Goal: Transaction & Acquisition: Purchase product/service

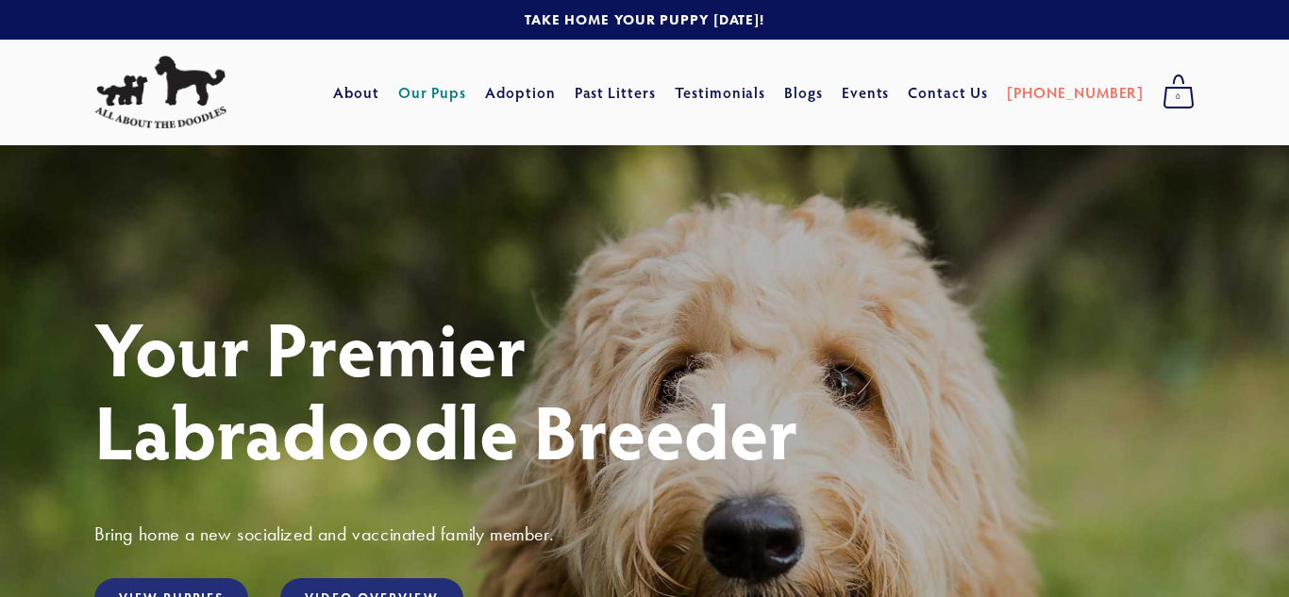
click at [467, 94] on link "Our Pups" at bounding box center [432, 92] width 69 height 34
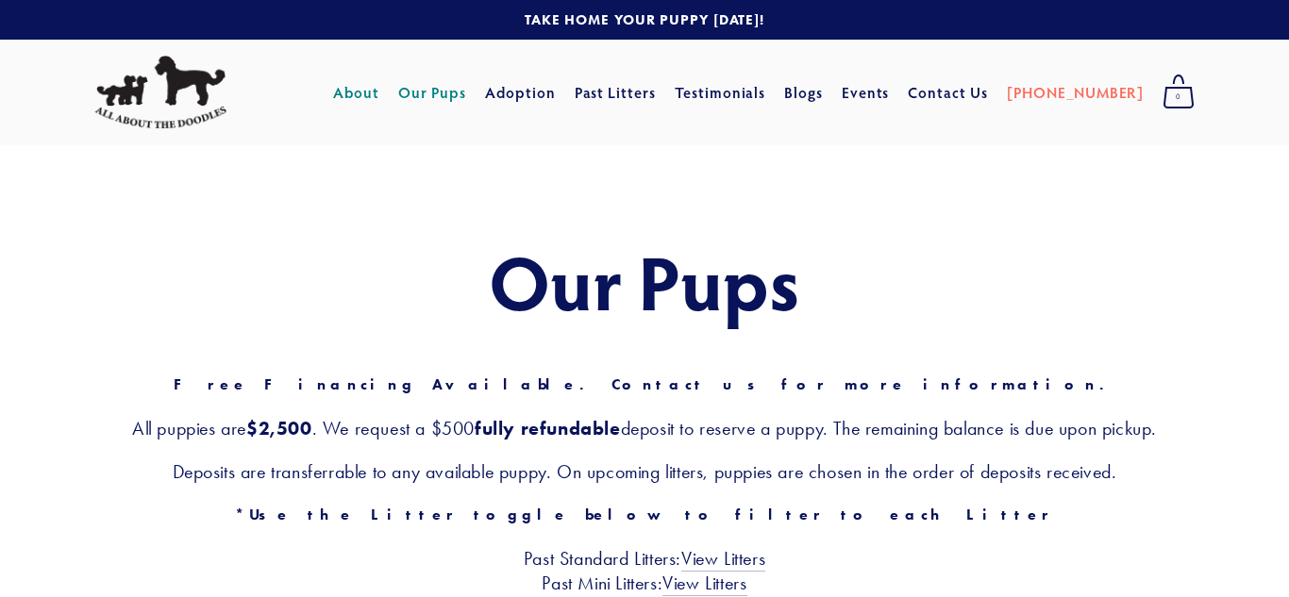
click at [379, 92] on link "About" at bounding box center [356, 92] width 46 height 34
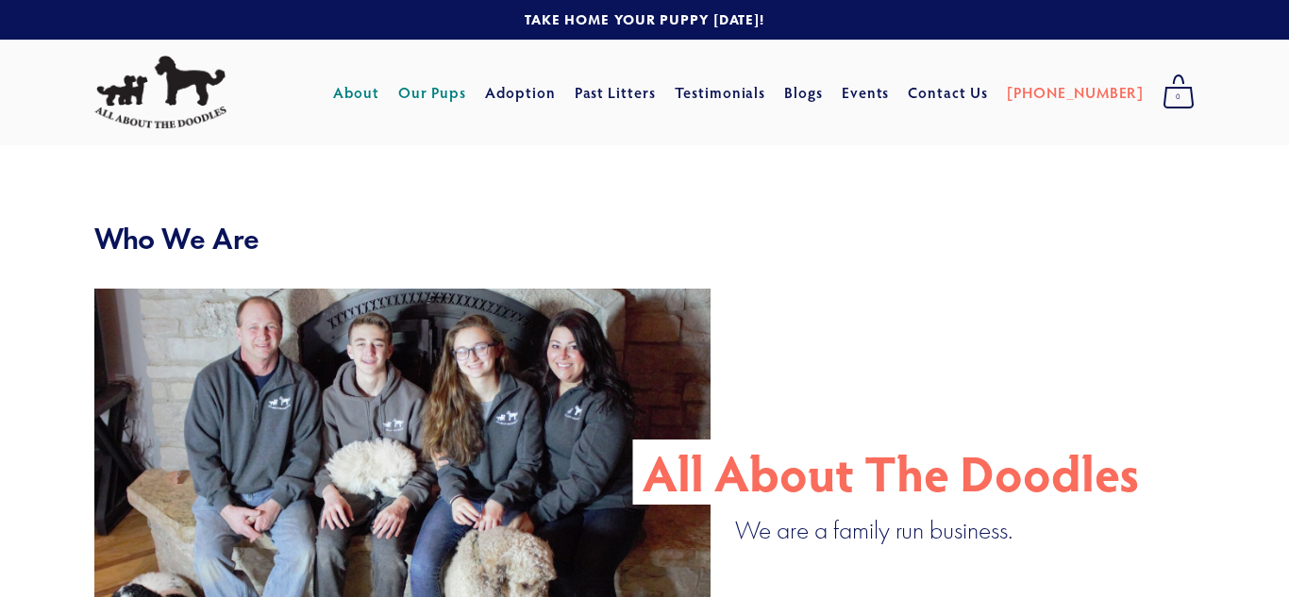
click at [467, 92] on link "Our Pups" at bounding box center [432, 92] width 69 height 34
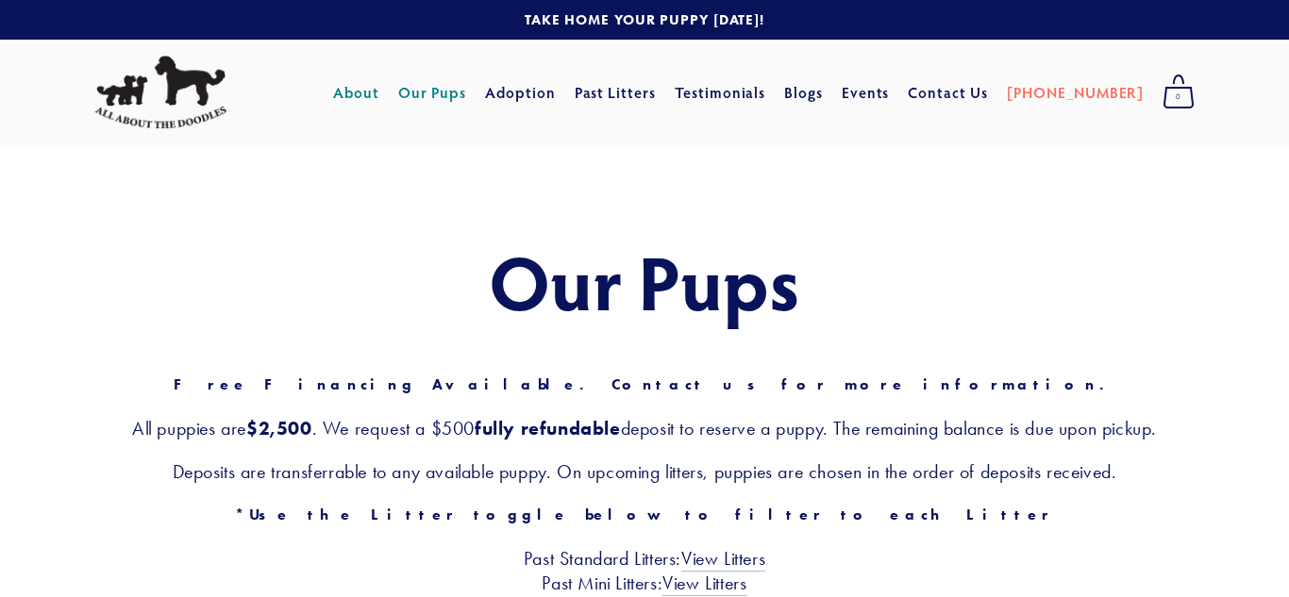
click at [379, 91] on link "About" at bounding box center [356, 92] width 46 height 34
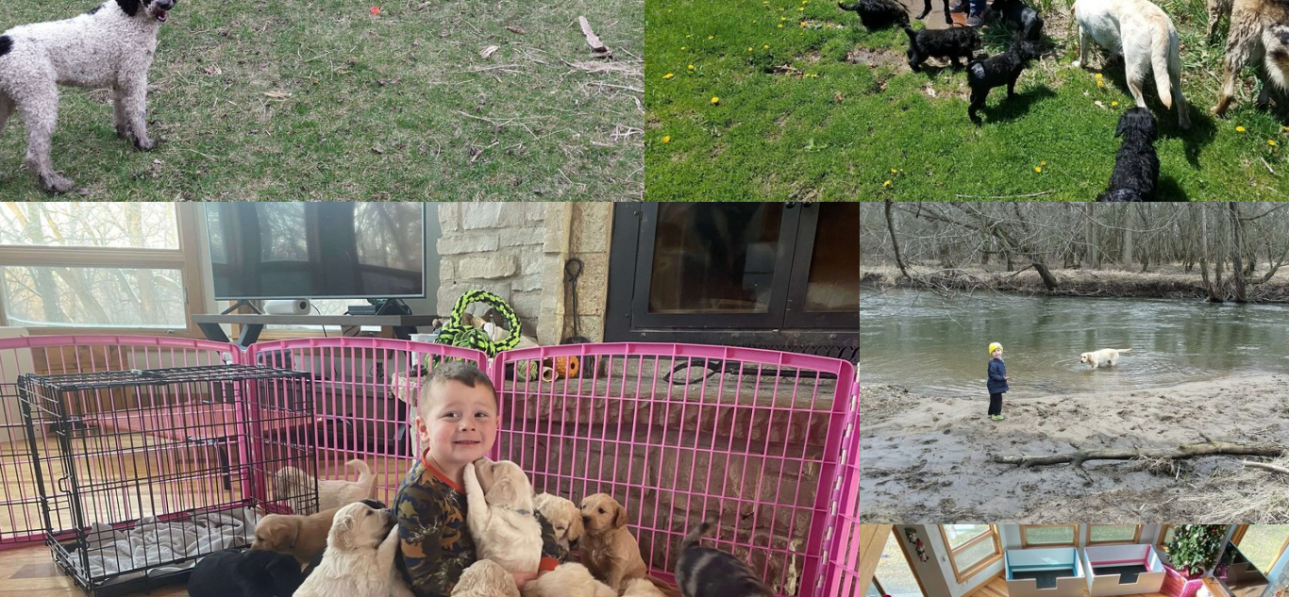
scroll to position [1477, 0]
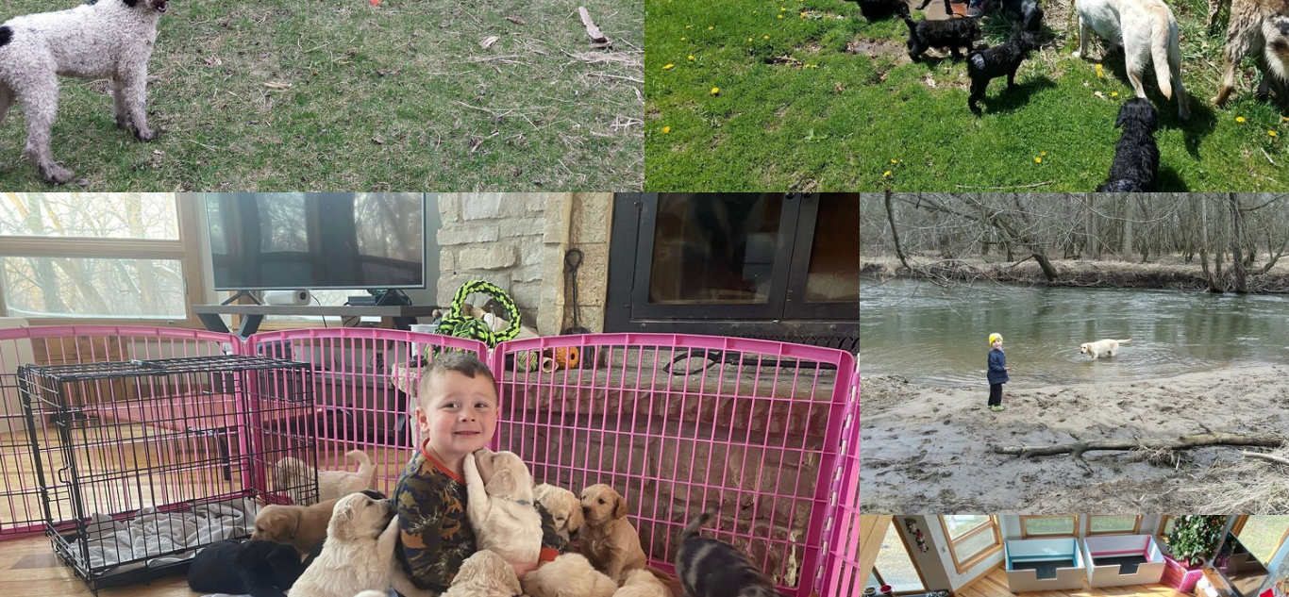
click at [1007, 360] on img at bounding box center [1074, 354] width 576 height 324
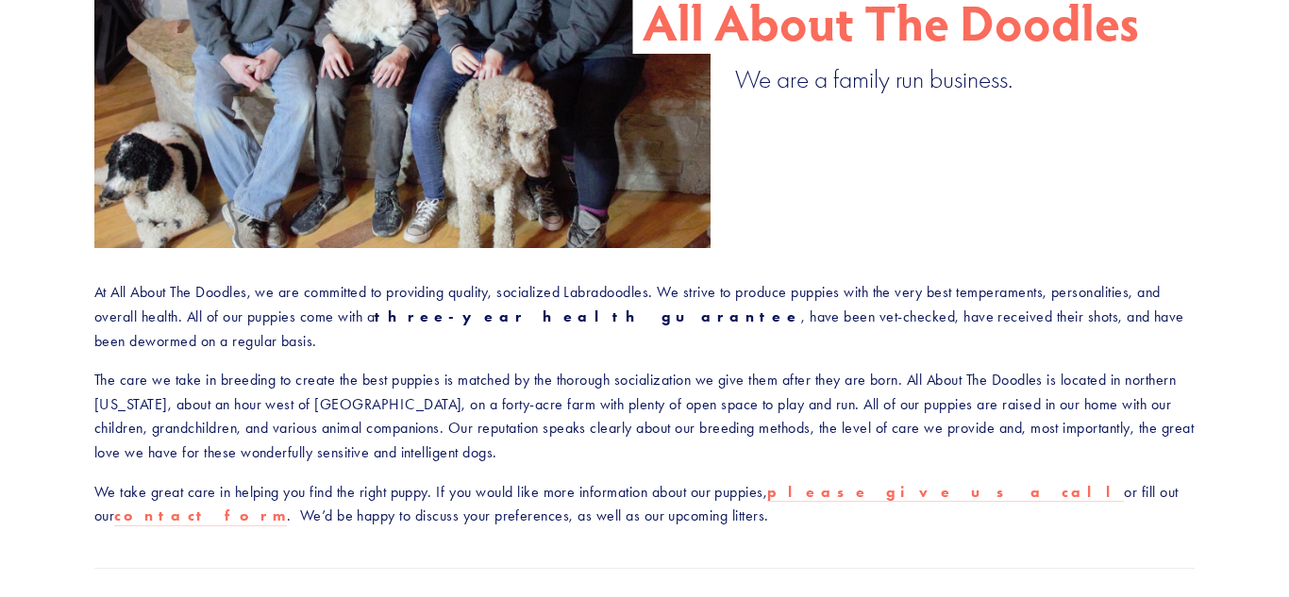
scroll to position [0, 0]
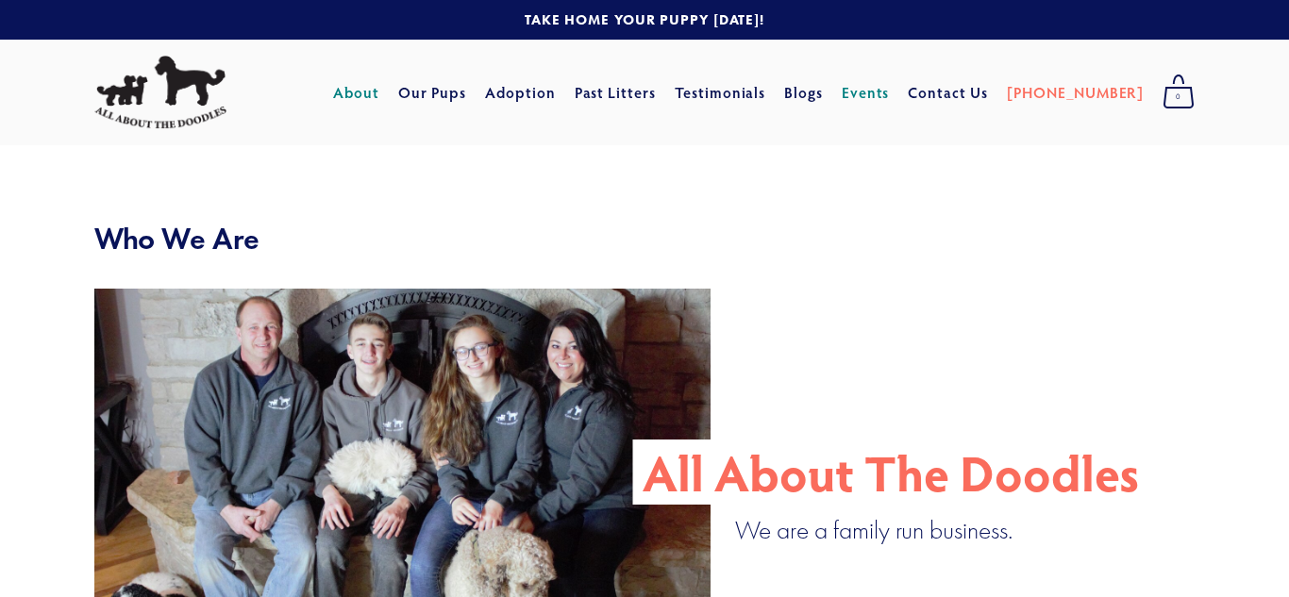
click at [890, 92] on link "Events" at bounding box center [866, 92] width 48 height 34
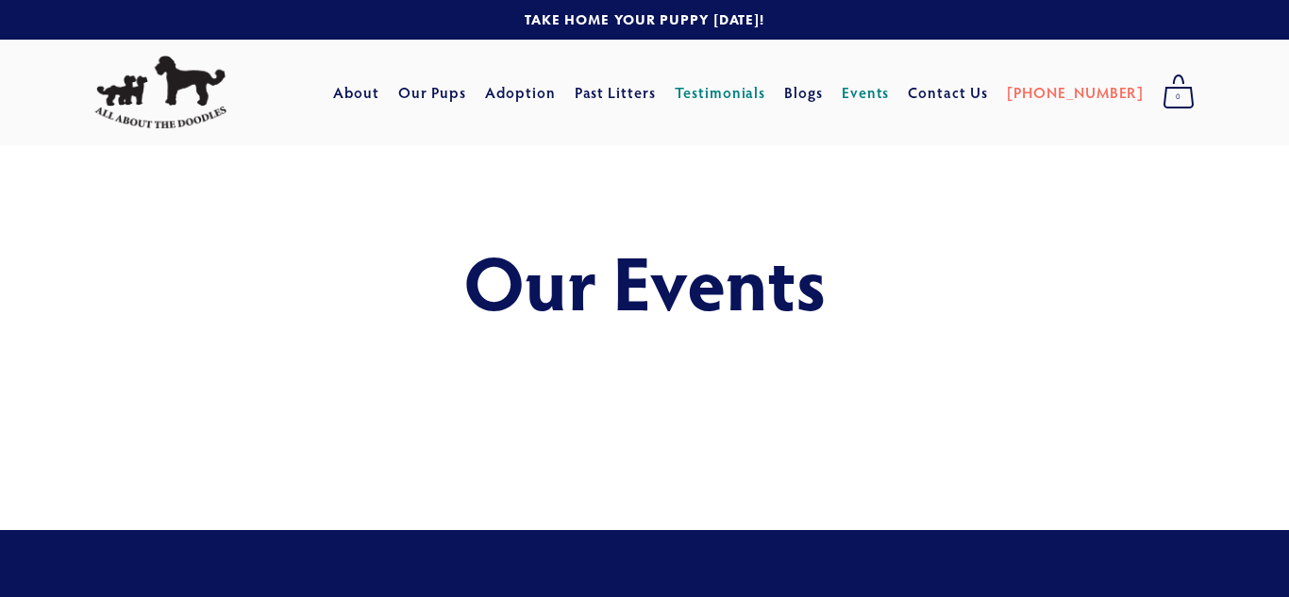
click at [766, 92] on link "Testimonials" at bounding box center [721, 92] width 92 height 34
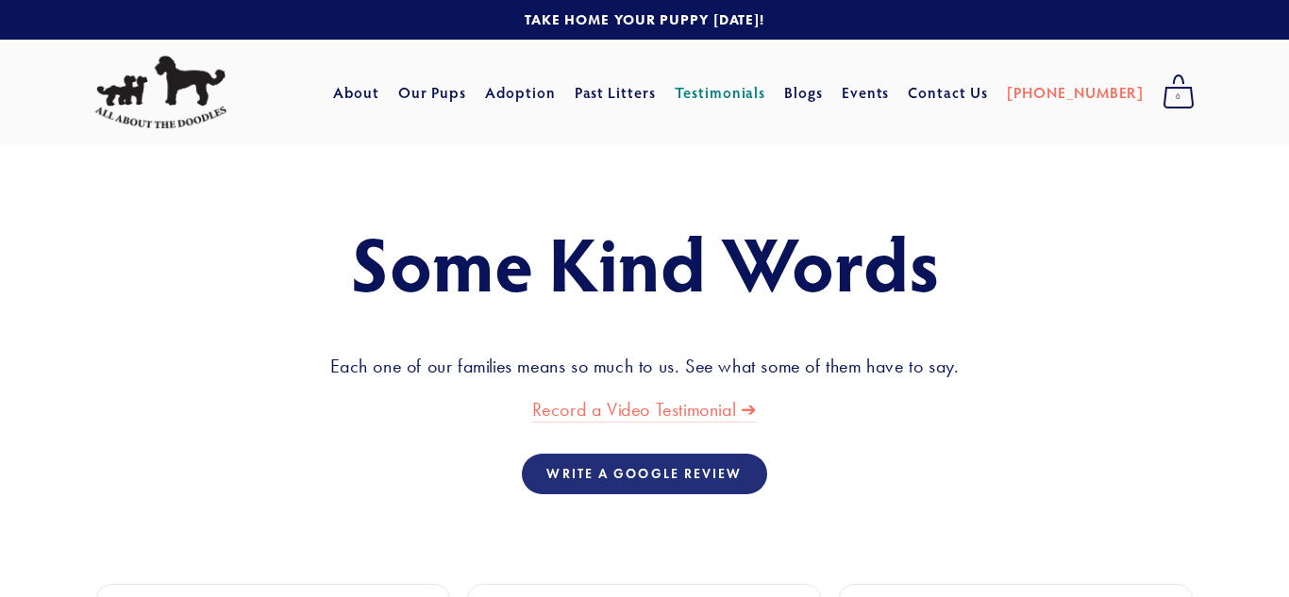
click at [604, 96] on div "About Our Pups Adoption Past Litters Standard Mini Testimonials Blogs Events Co…" at bounding box center [660, 92] width 673 height 34
click at [556, 94] on link "Adoption" at bounding box center [520, 92] width 71 height 34
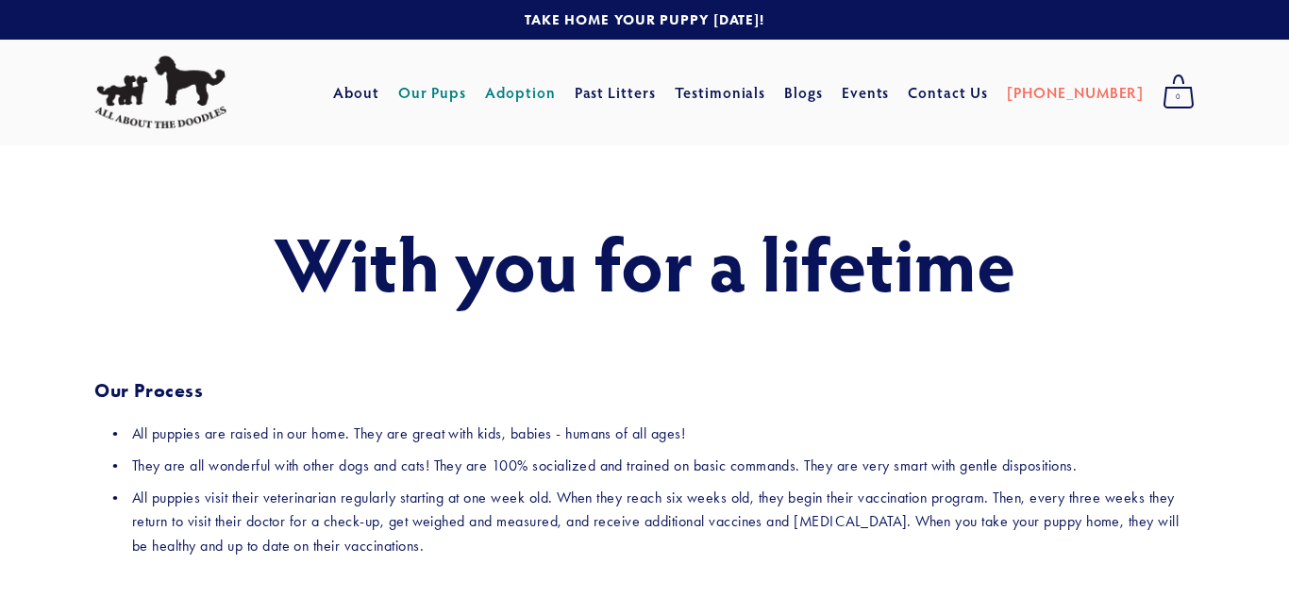
click at [467, 101] on link "Our Pups" at bounding box center [432, 92] width 69 height 34
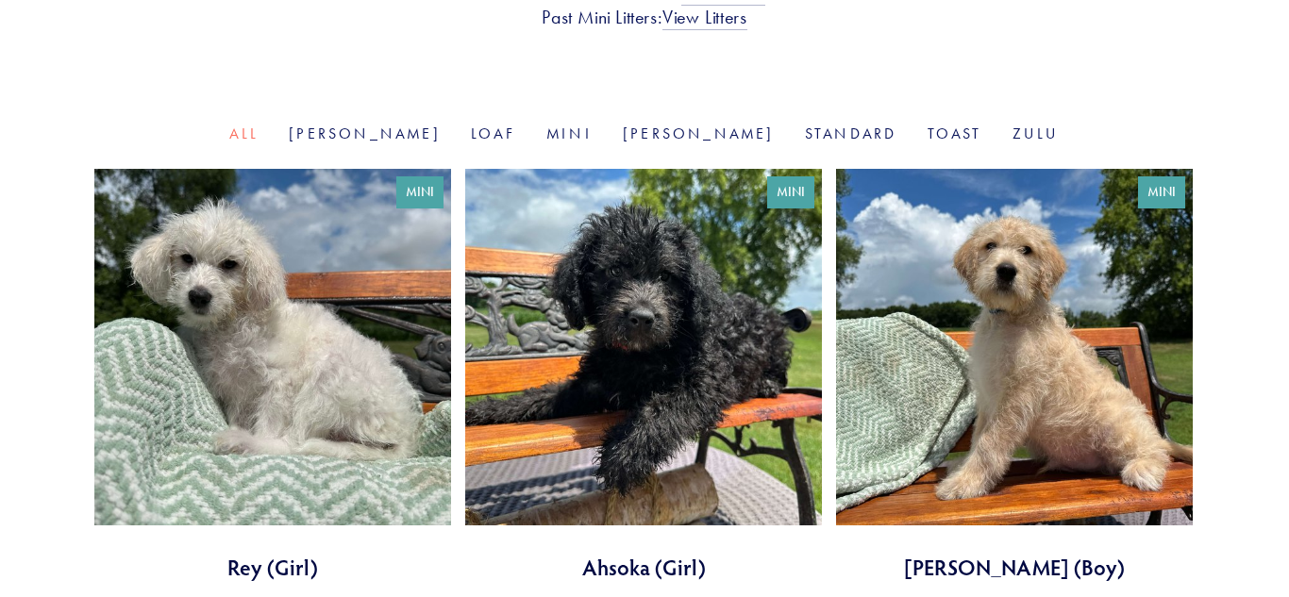
scroll to position [70, 0]
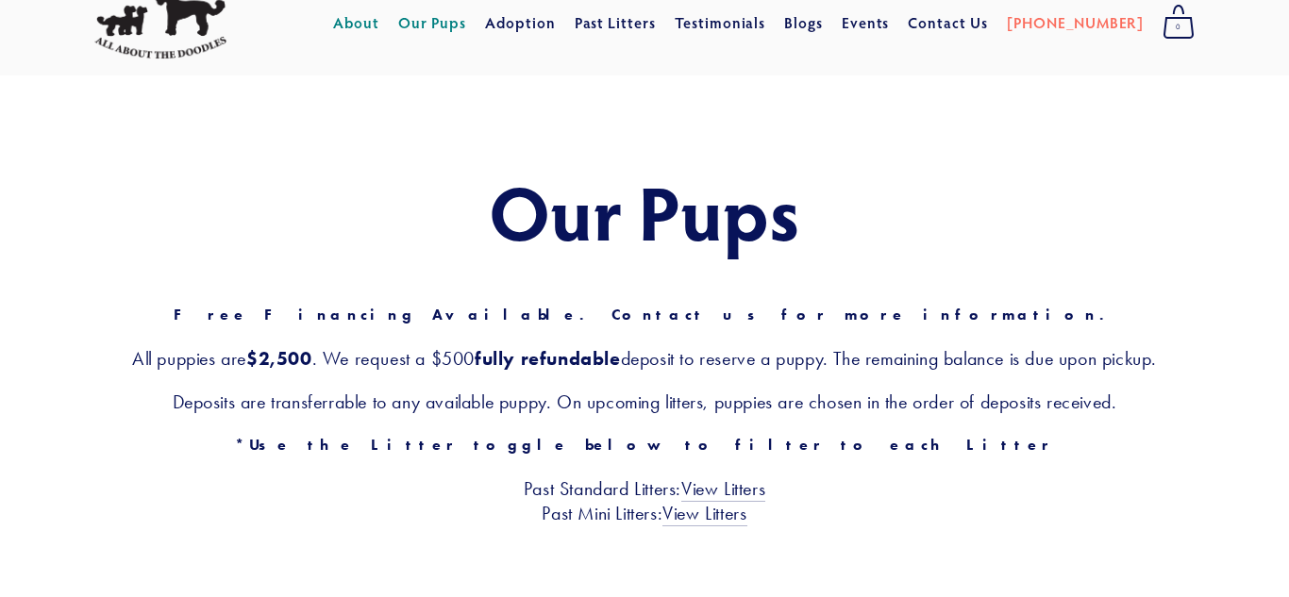
click at [379, 18] on link "About" at bounding box center [356, 23] width 46 height 34
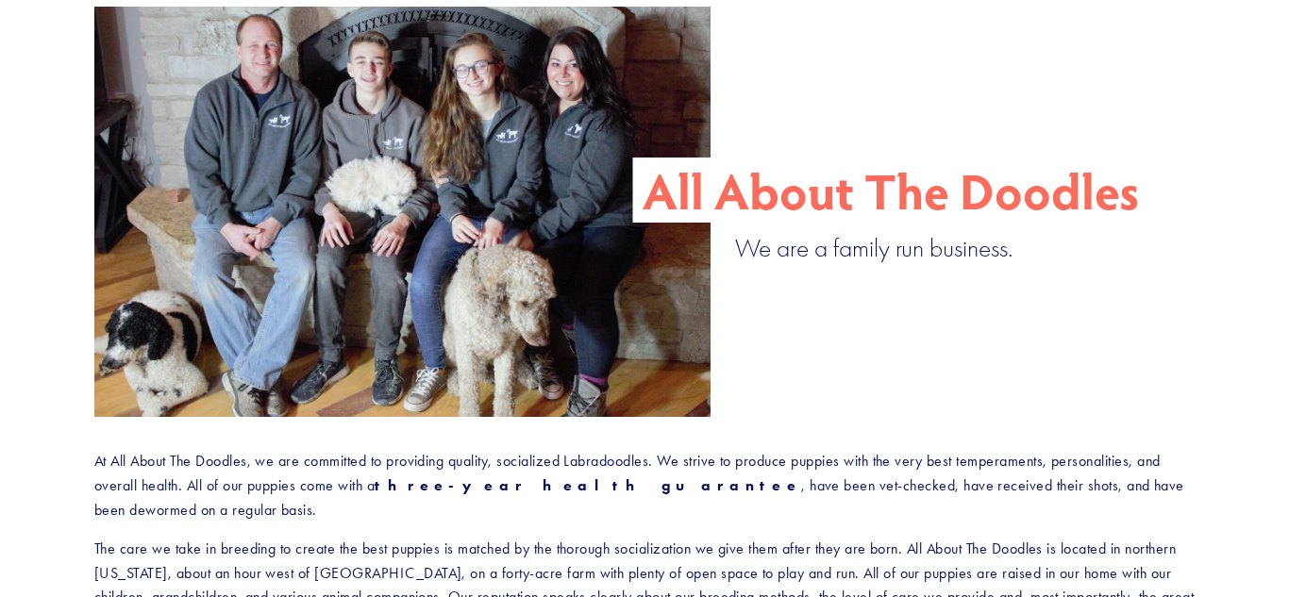
scroll to position [4, 0]
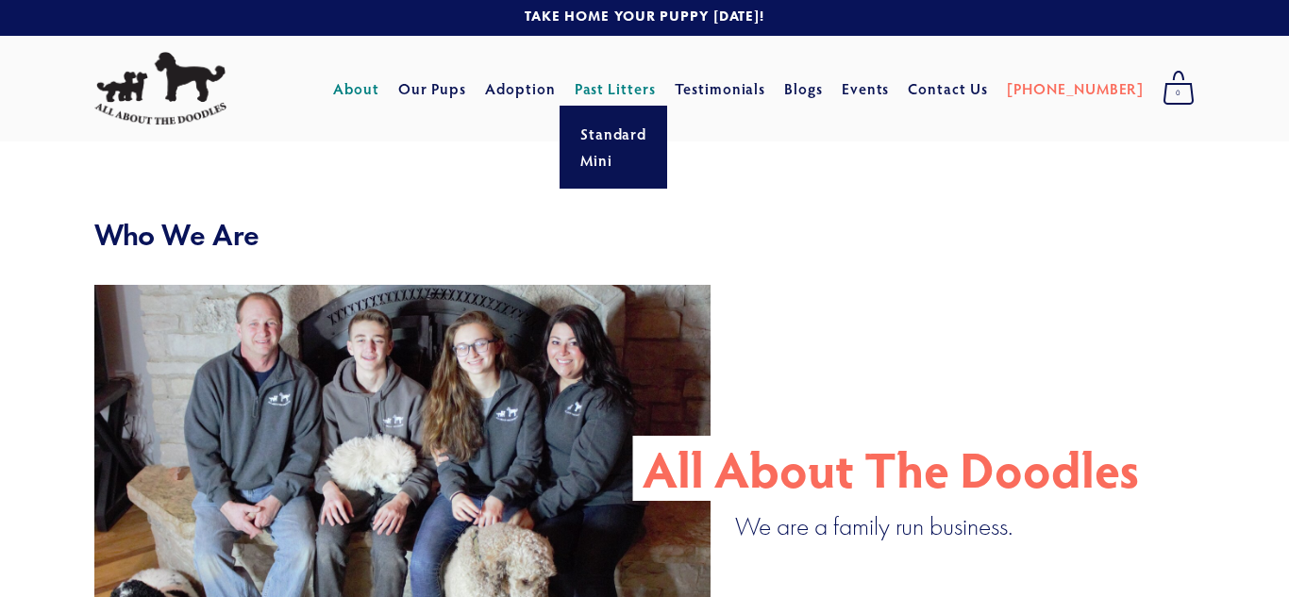
click at [657, 90] on link "Past Litters" at bounding box center [616, 88] width 82 height 20
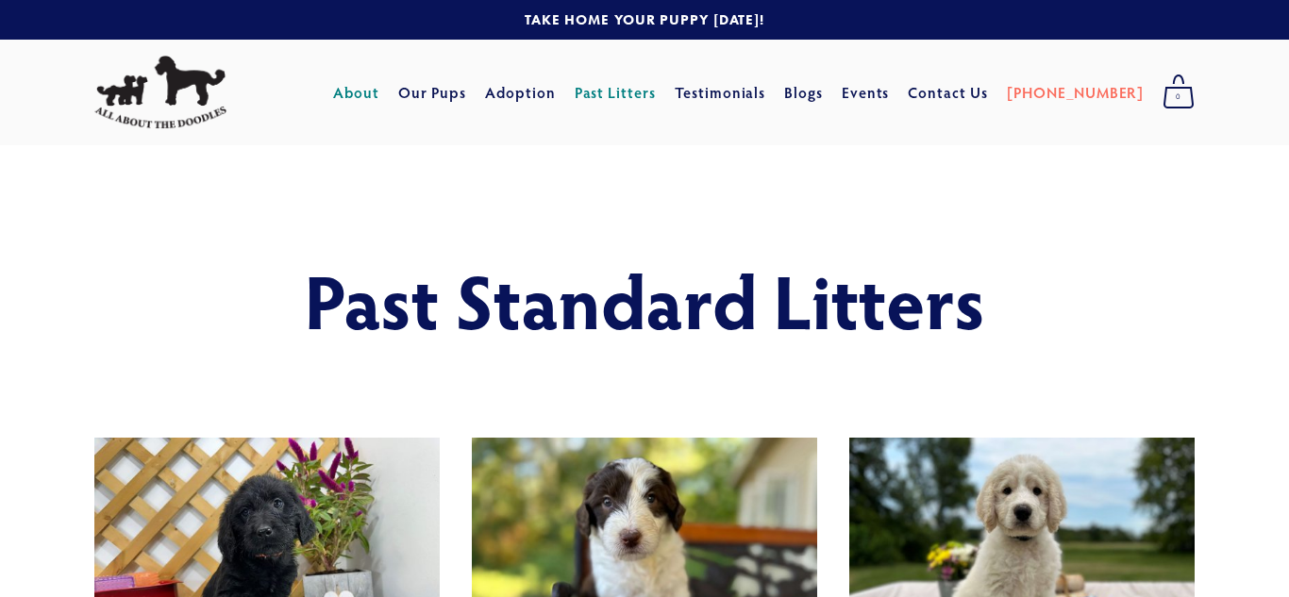
click at [379, 92] on link "About" at bounding box center [356, 92] width 46 height 34
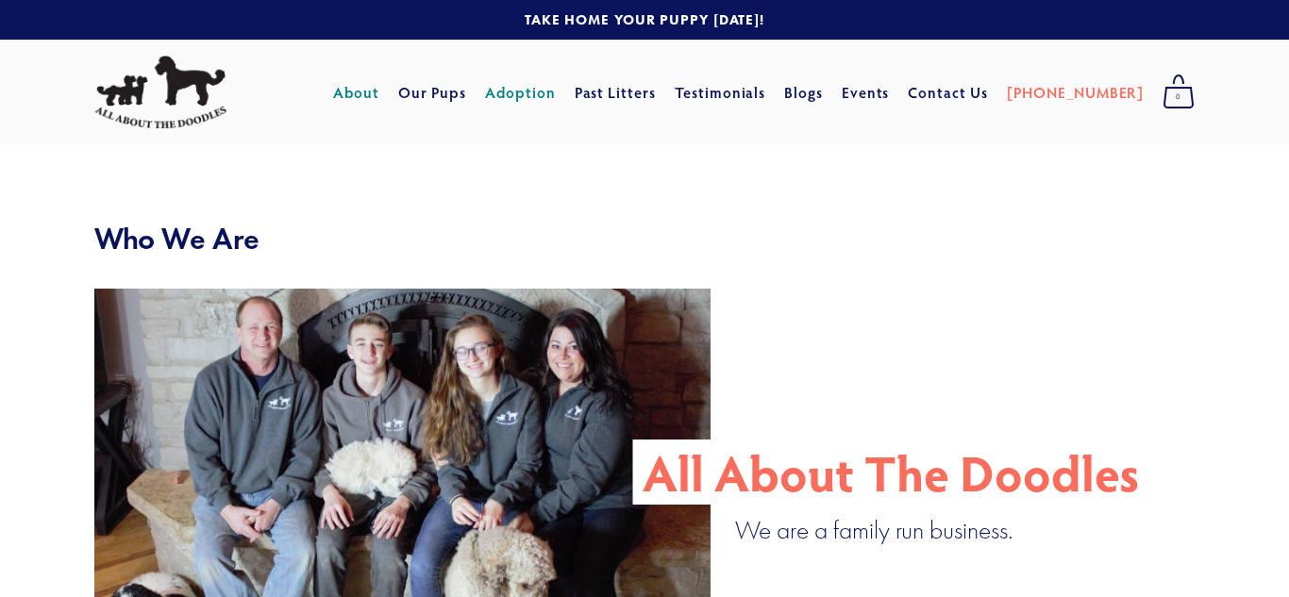
click at [533, 90] on link "Adoption" at bounding box center [520, 92] width 71 height 34
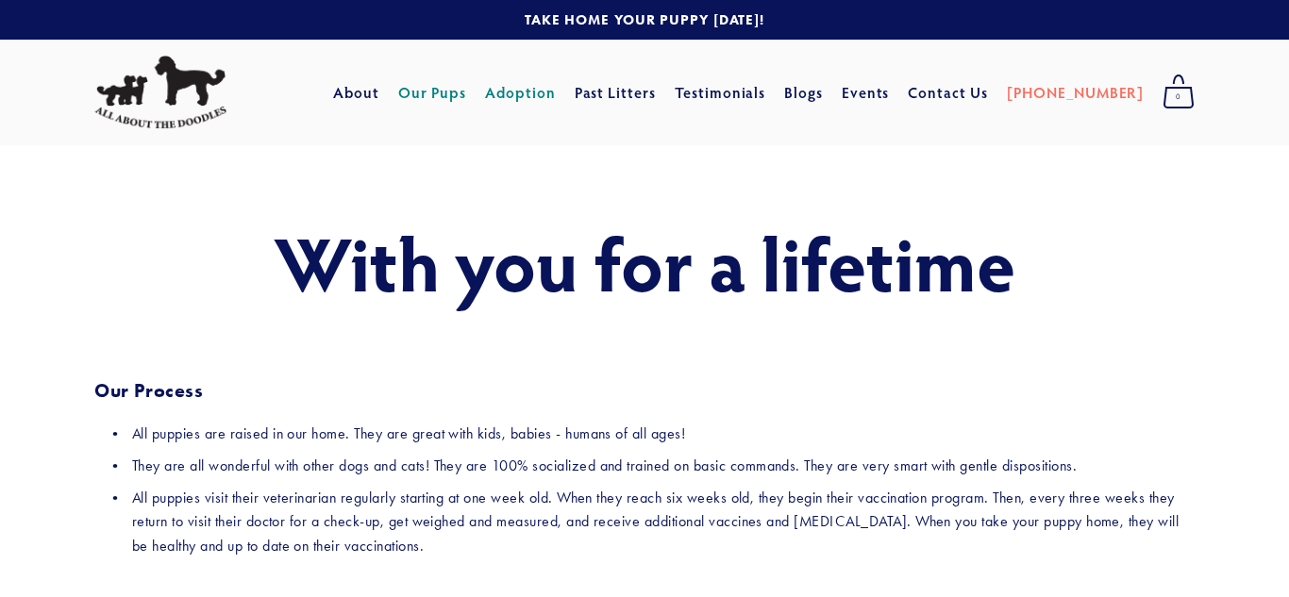
click at [467, 100] on link "Our Pups" at bounding box center [432, 92] width 69 height 34
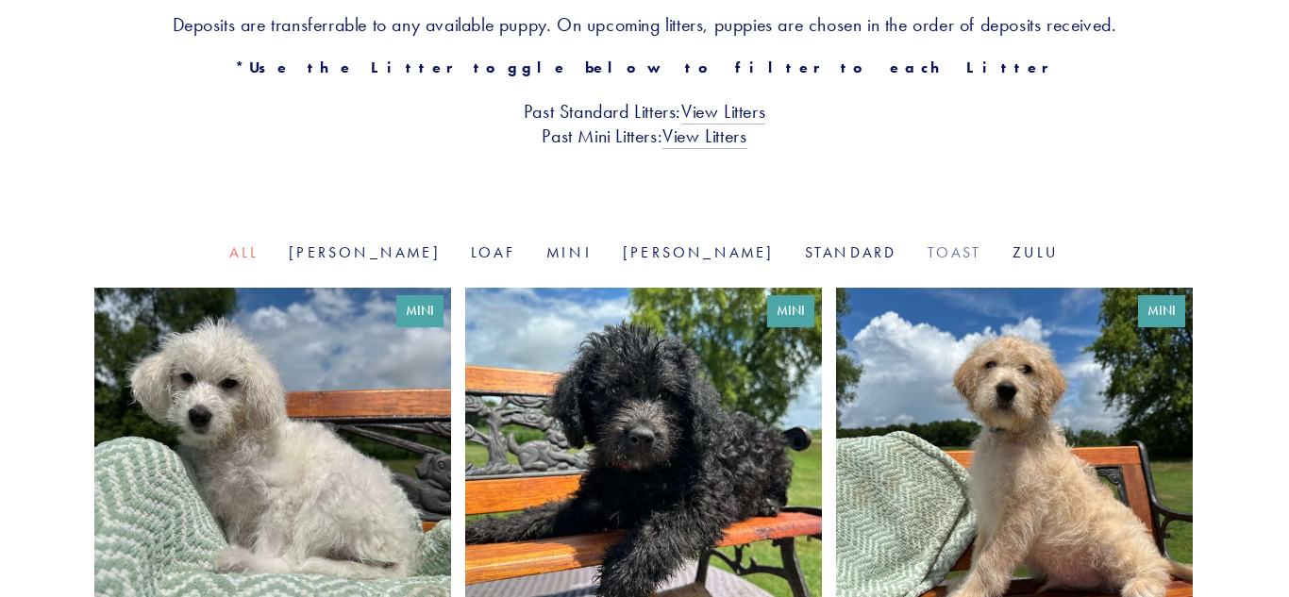
click at [927, 253] on link "Toast" at bounding box center [954, 252] width 55 height 18
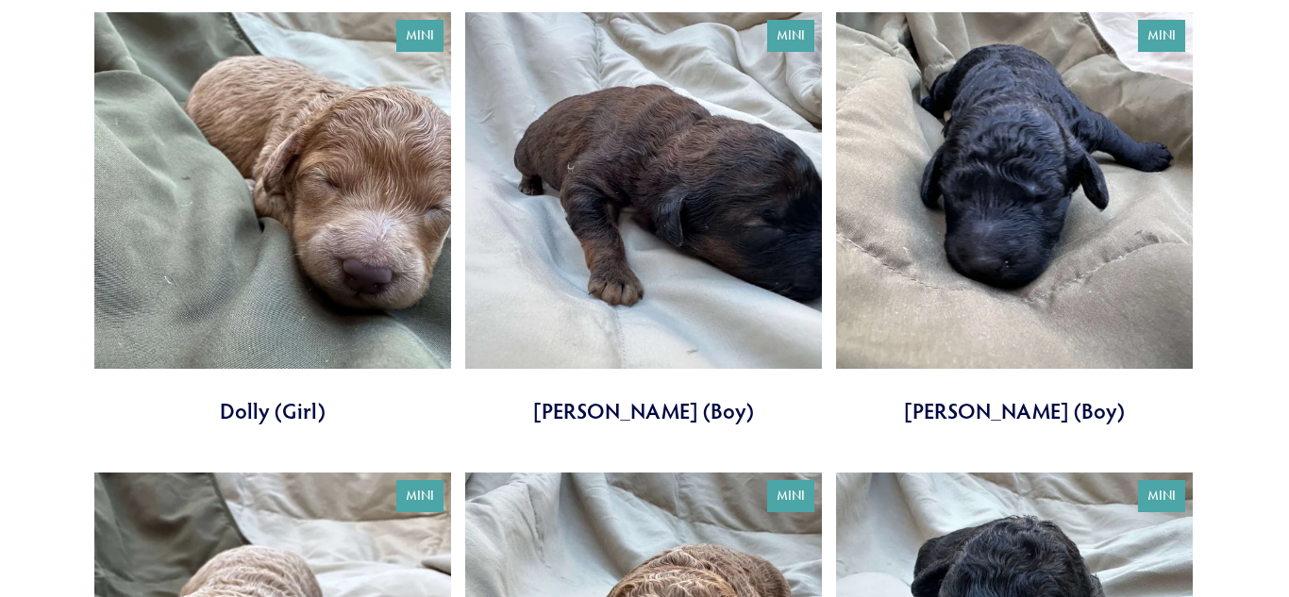
scroll to position [710, 0]
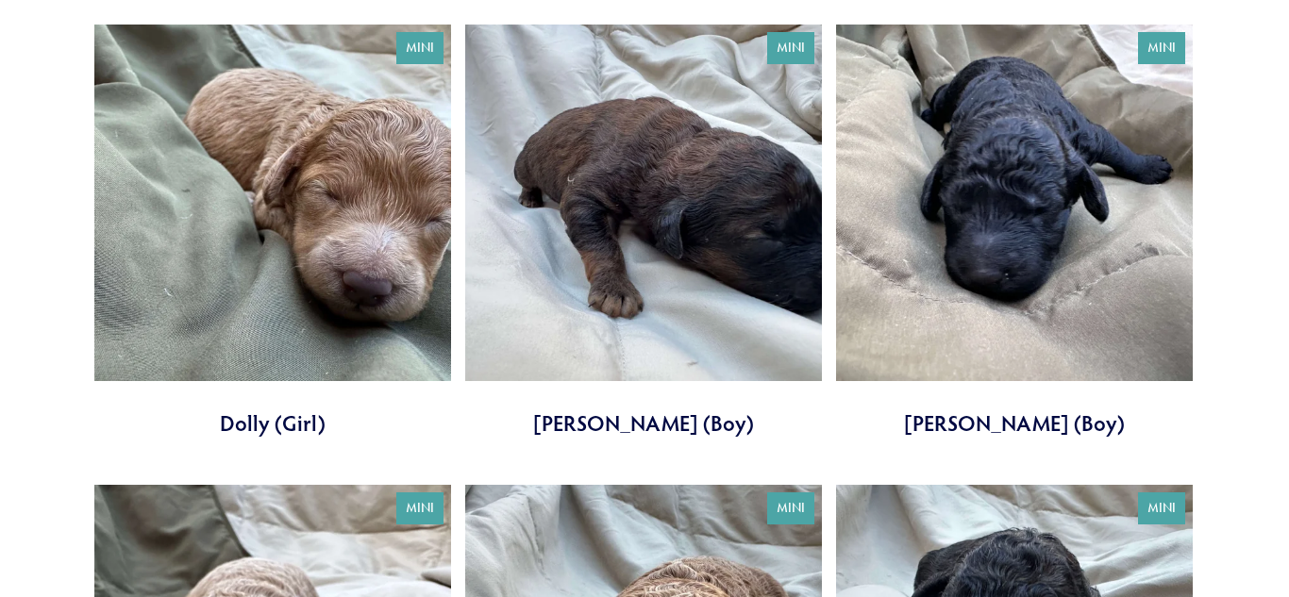
click at [788, 349] on link at bounding box center [643, 231] width 357 height 413
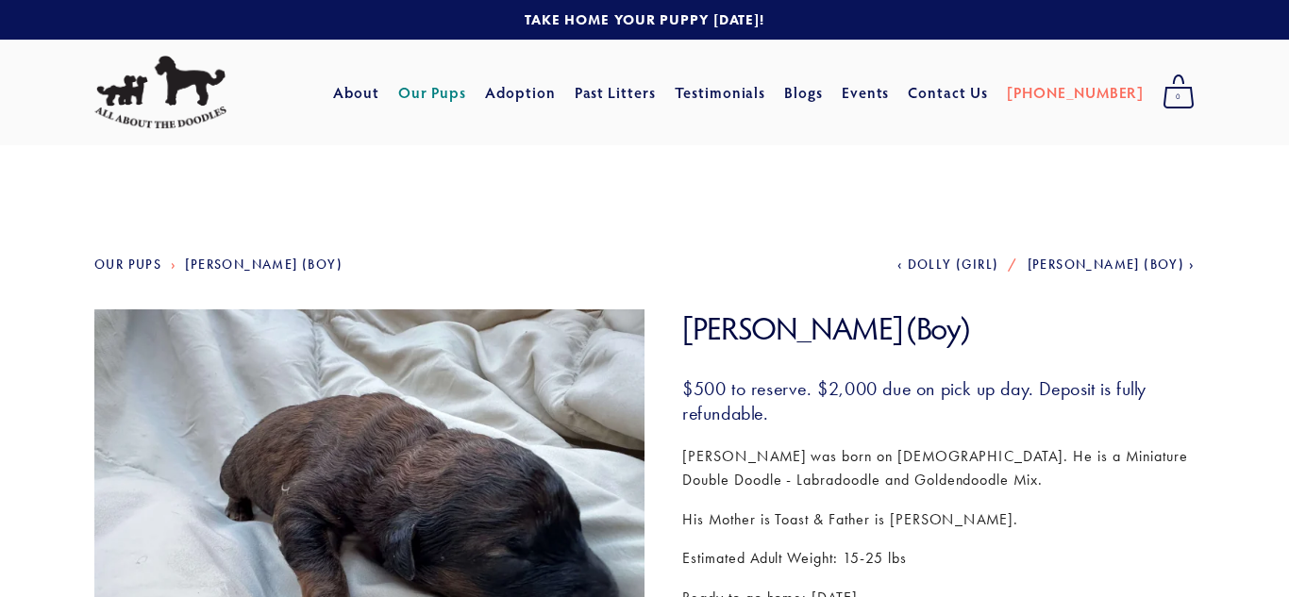
scroll to position [134, 0]
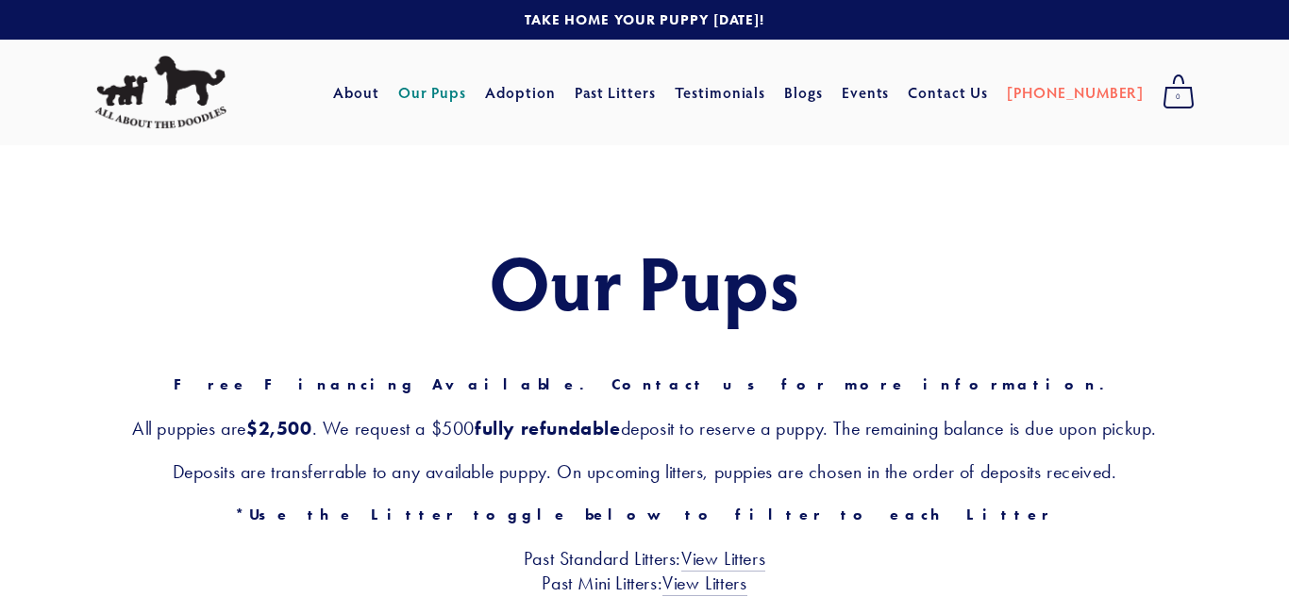
click at [467, 94] on link "Our Pups" at bounding box center [432, 92] width 69 height 34
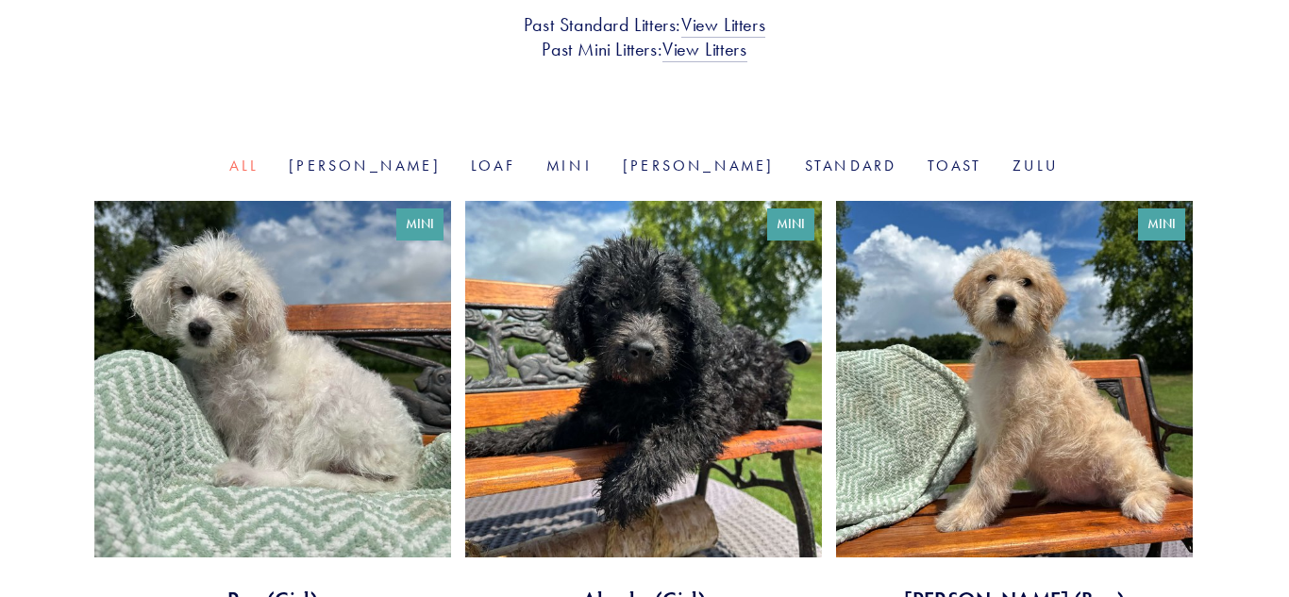
scroll to position [533, 0]
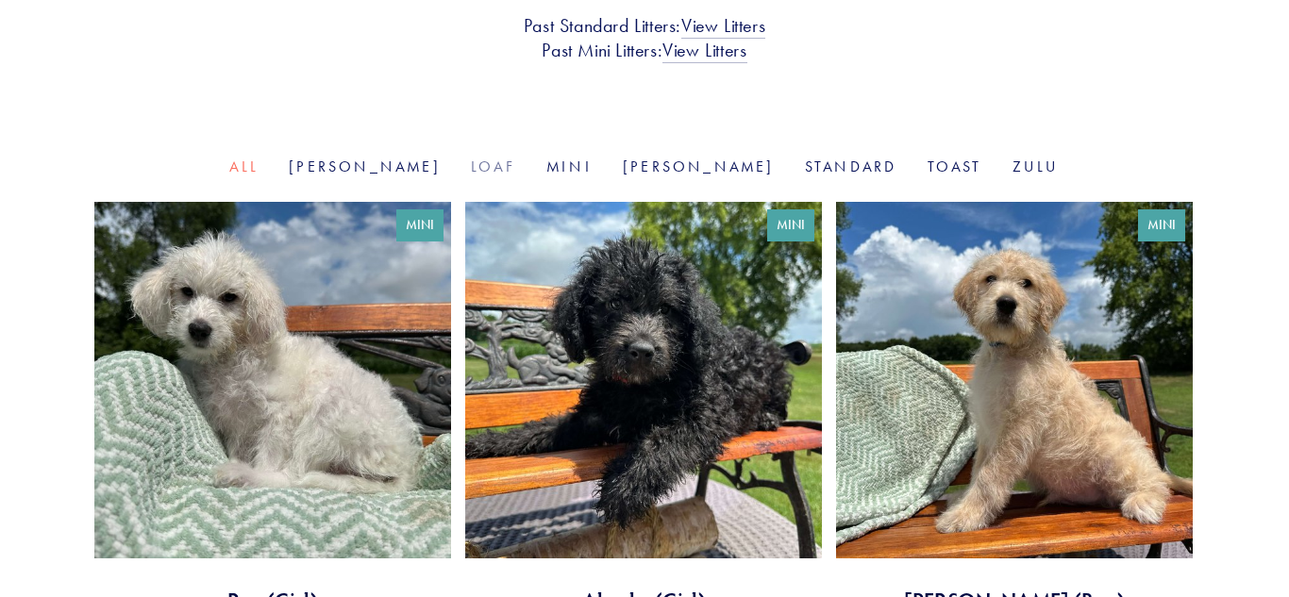
click at [507, 170] on link "Loaf" at bounding box center [493, 167] width 45 height 18
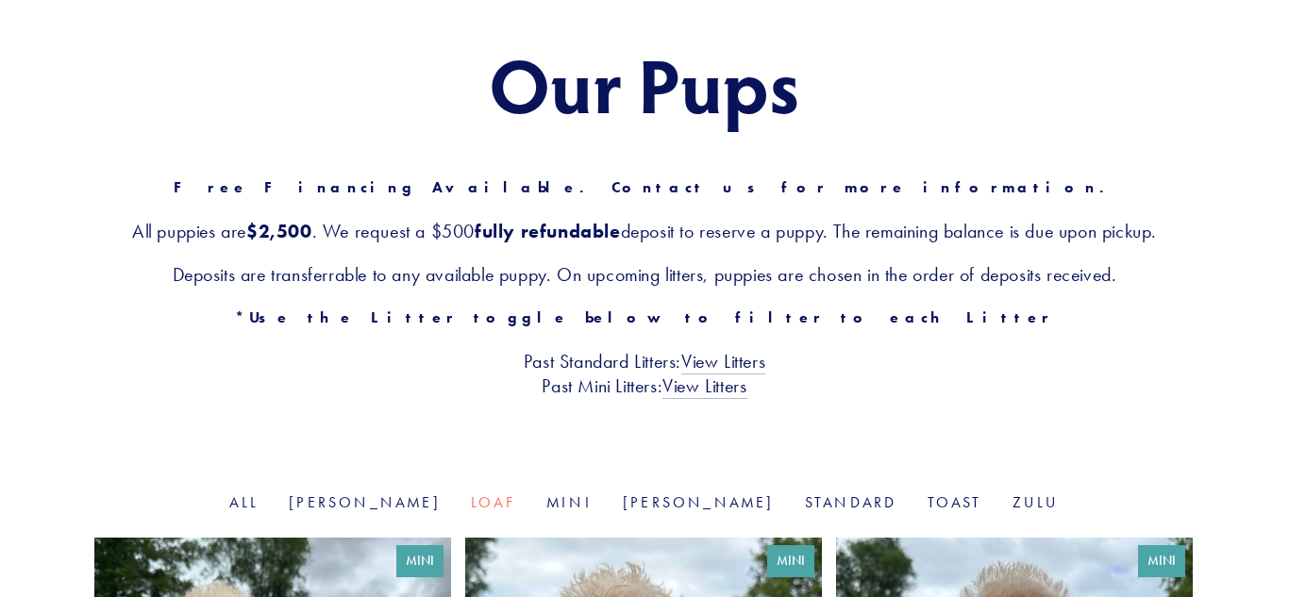
scroll to position [203, 0]
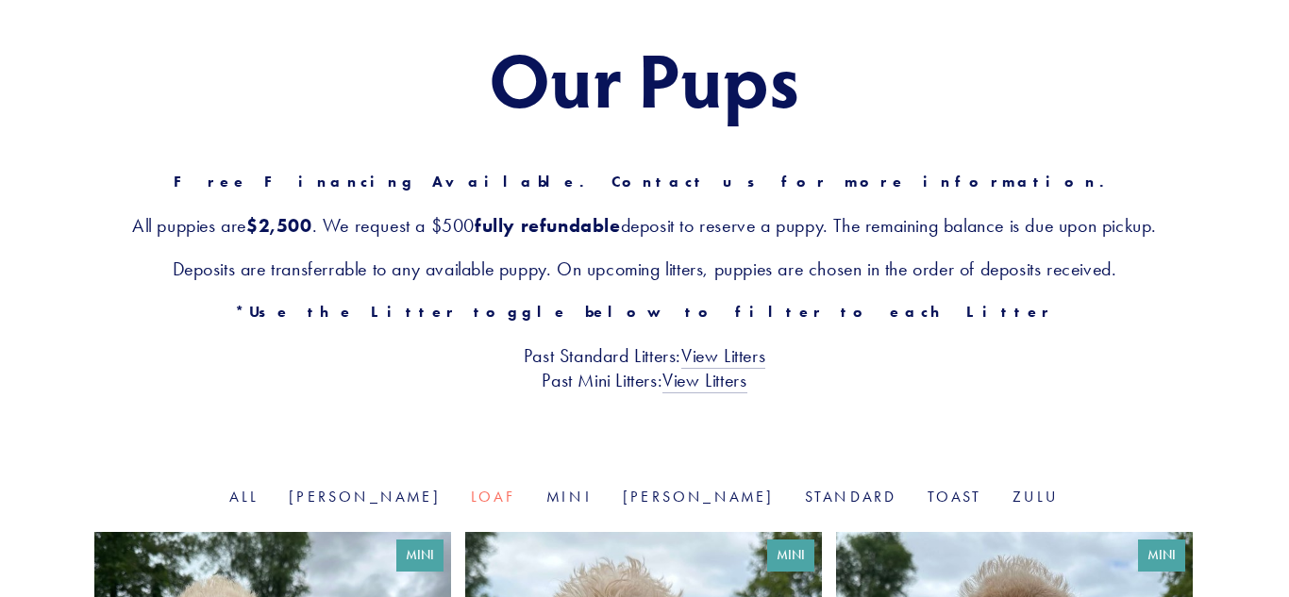
click at [657, 479] on div "Our Pups Free Financing Available. Contact us for more information. All puppies…" at bounding box center [644, 214] width 1289 height 544
click at [659, 500] on link "[PERSON_NAME]" at bounding box center [699, 497] width 152 height 18
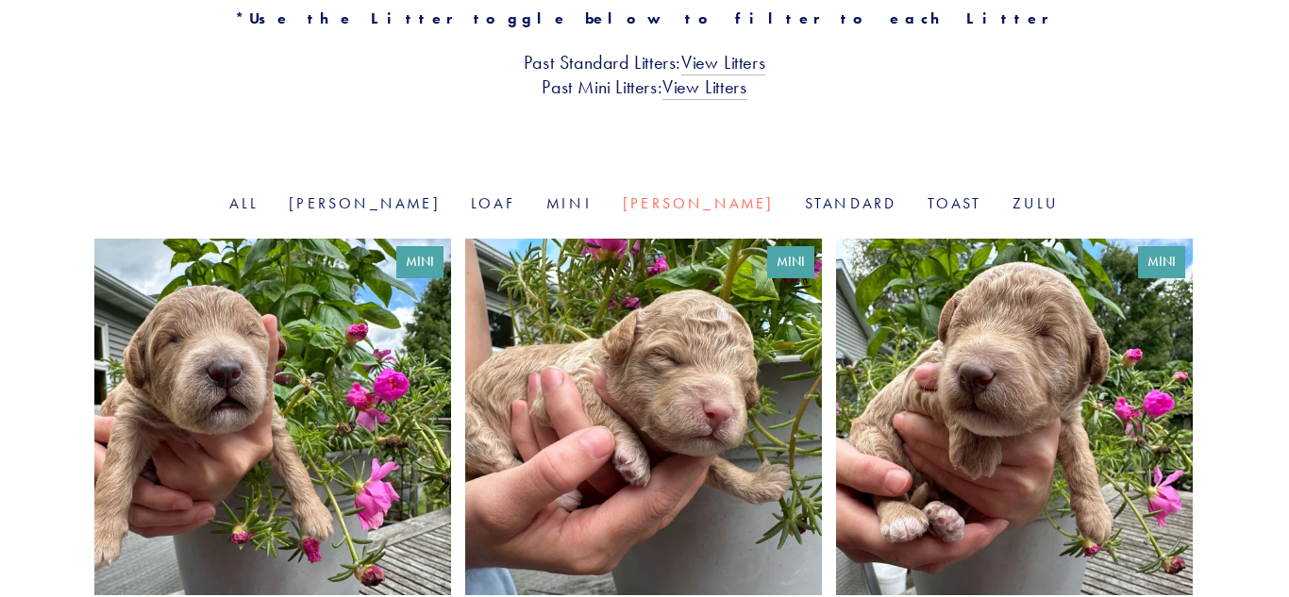
scroll to position [479, 0]
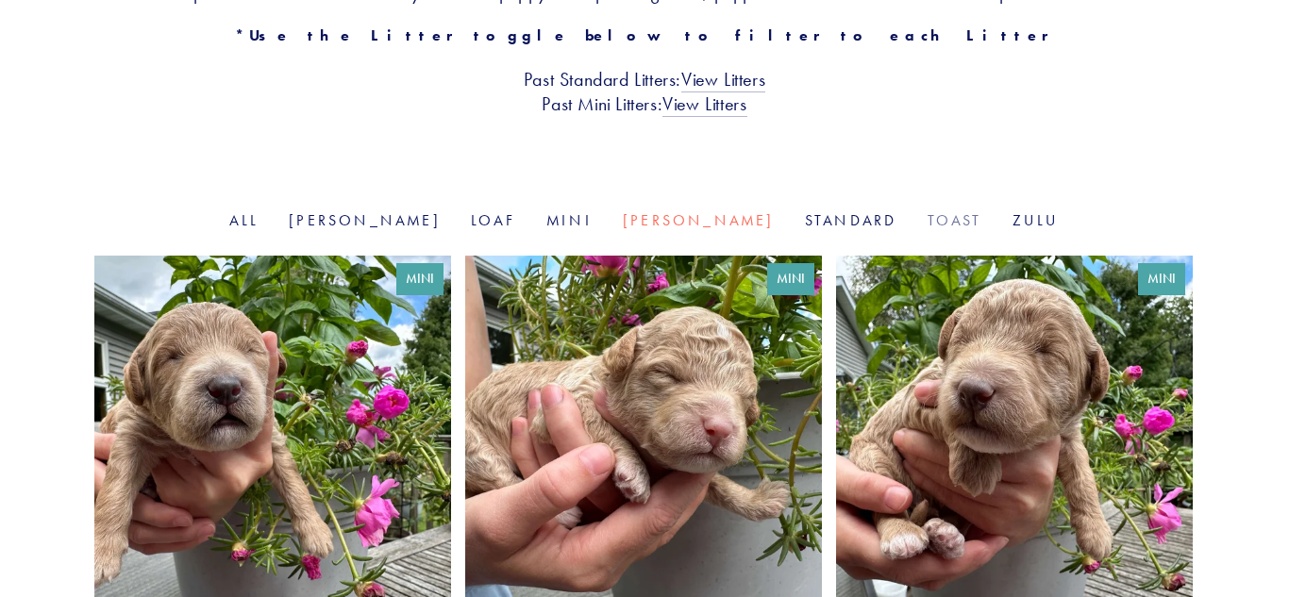
click at [927, 225] on link "Toast" at bounding box center [954, 220] width 55 height 18
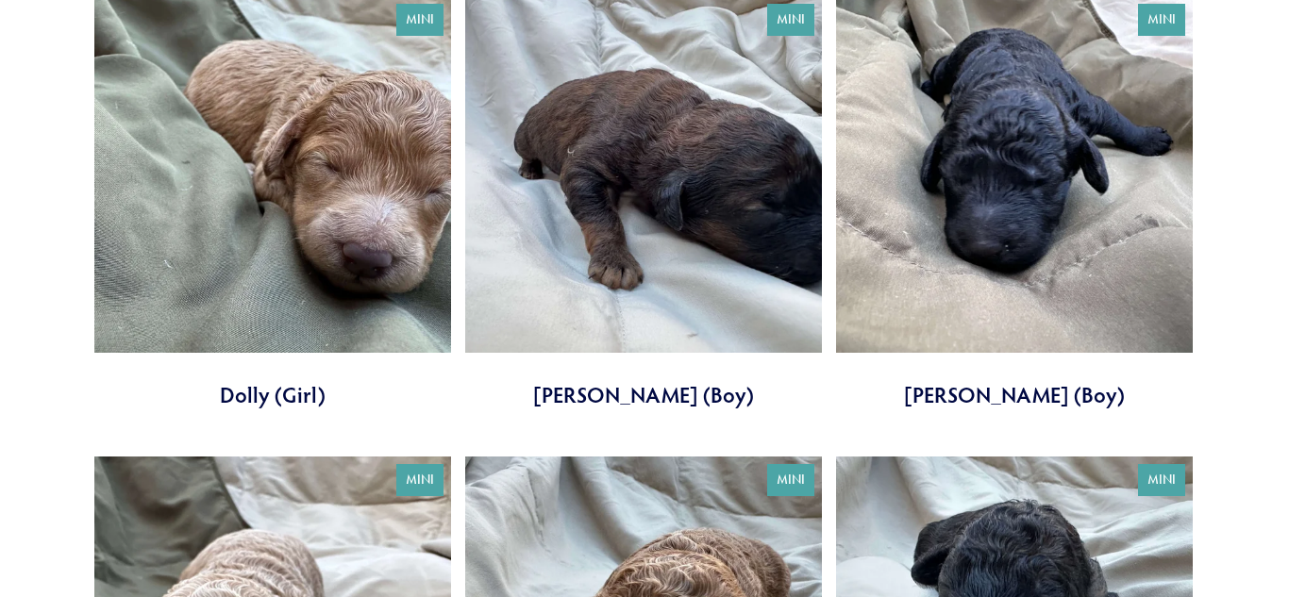
scroll to position [734, 0]
